Goal: Find specific page/section: Find specific page/section

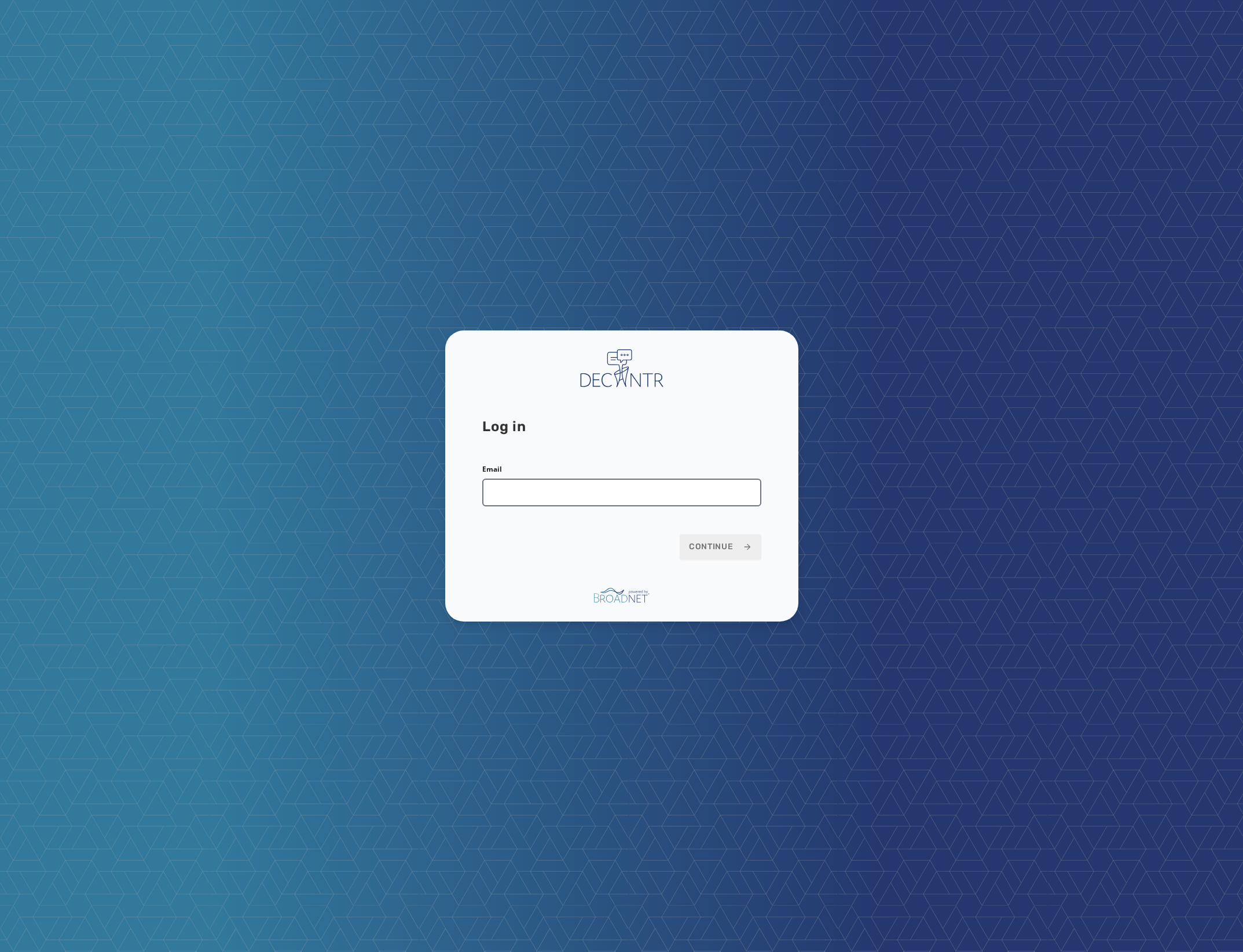
click at [535, 492] on input "Email" at bounding box center [622, 492] width 279 height 28
type input "*"
type input "**********"
click at [680, 534] on button "Continue" at bounding box center [720, 546] width 82 height 25
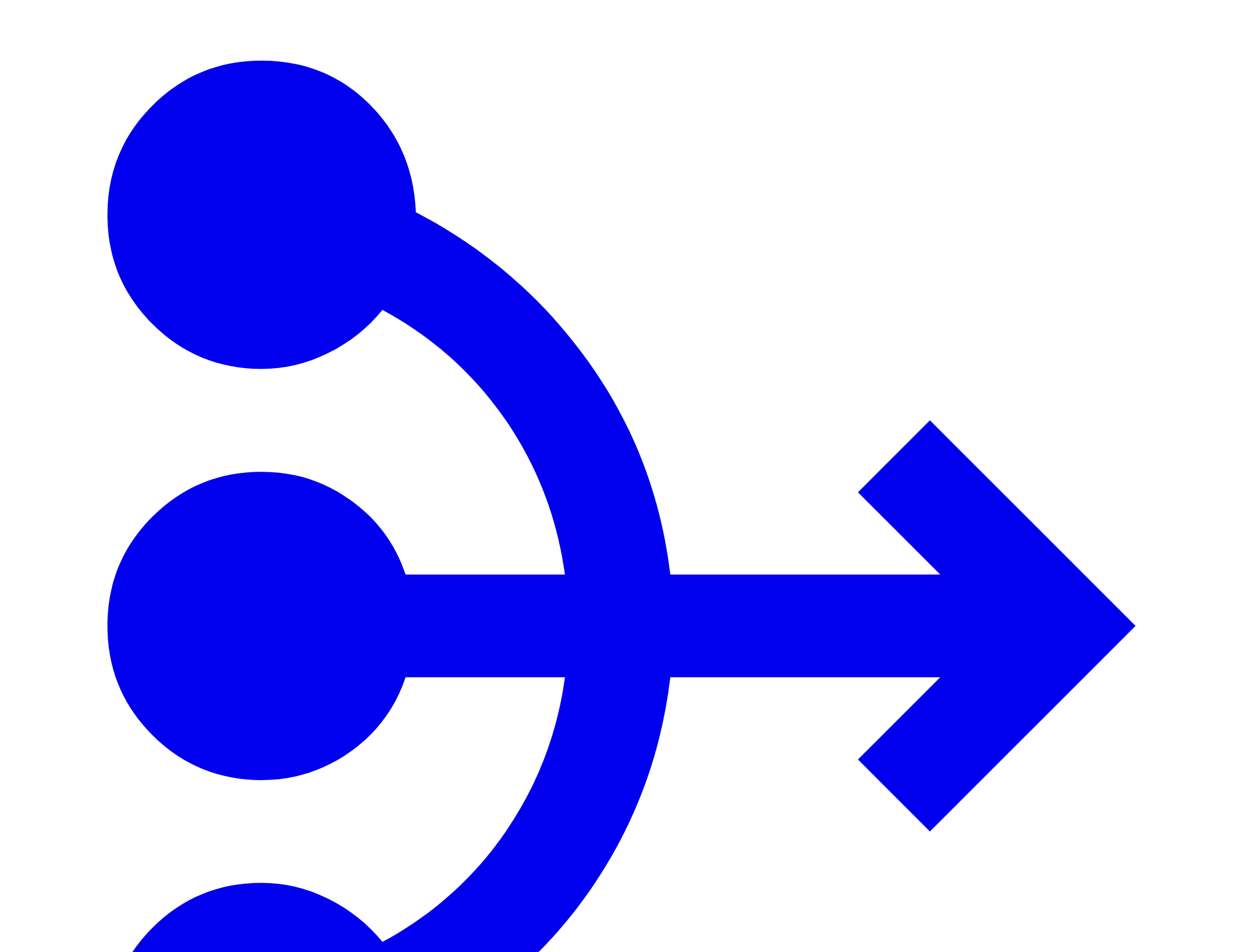
drag, startPoint x: 398, startPoint y: 185, endPoint x: 566, endPoint y: 187, distance: 168.0
drag, startPoint x: 496, startPoint y: 185, endPoint x: 601, endPoint y: 183, distance: 105.0
